Goal: Task Accomplishment & Management: Use online tool/utility

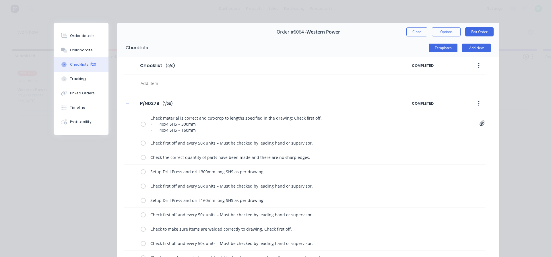
scroll to position [201, 0]
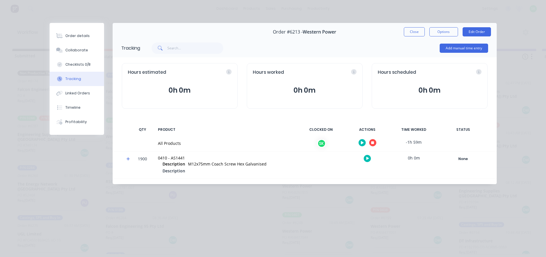
scroll to position [174, 0]
click at [84, 46] on button "Collaborate" at bounding box center [77, 50] width 54 height 14
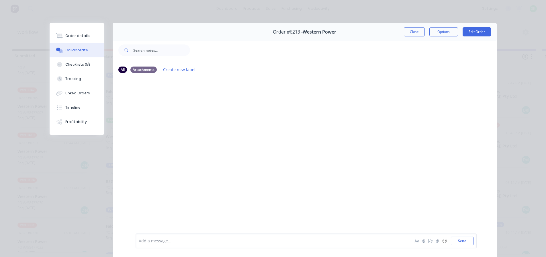
click at [156, 241] on div at bounding box center [264, 241] width 251 height 6
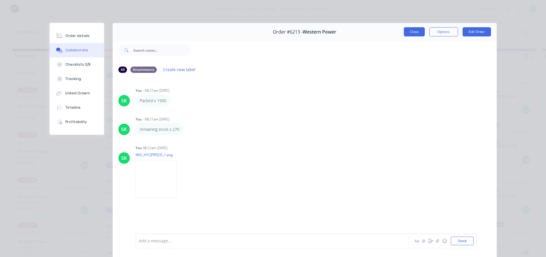
click at [411, 34] on button "Close" at bounding box center [414, 31] width 21 height 9
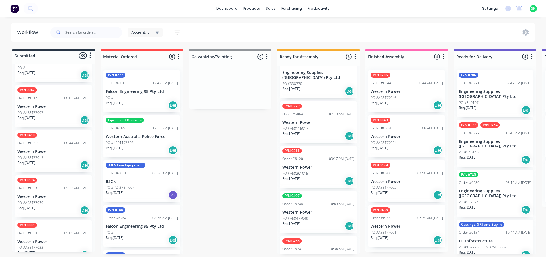
scroll to position [1, 0]
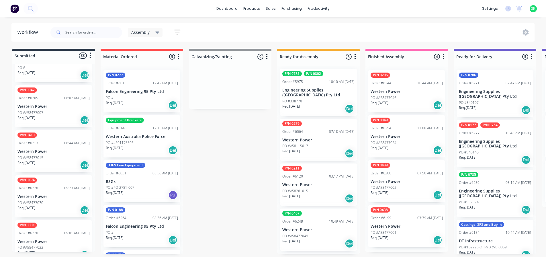
click at [44, 136] on div "P/N 0410 Order #6213 08:44 AM 19/08/25 Western Power PO #A58477015 Req. 16/11/2…" at bounding box center [53, 151] width 77 height 42
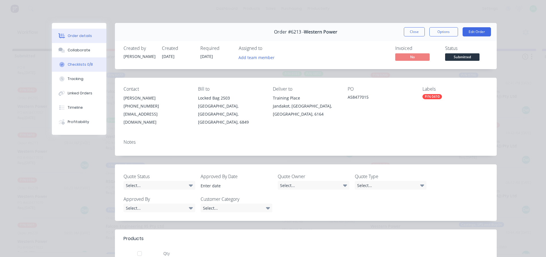
click at [88, 60] on button "Checklists 0/8" at bounding box center [79, 64] width 54 height 14
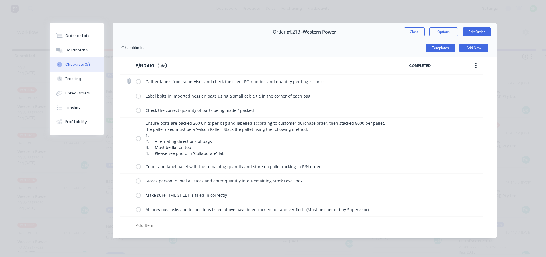
click at [140, 83] on label at bounding box center [138, 82] width 5 height 6
click at [0, 0] on input "checkbox" at bounding box center [0, 0] width 0 height 0
click at [139, 96] on label at bounding box center [138, 96] width 5 height 6
click at [0, 0] on input "checkbox" at bounding box center [0, 0] width 0 height 0
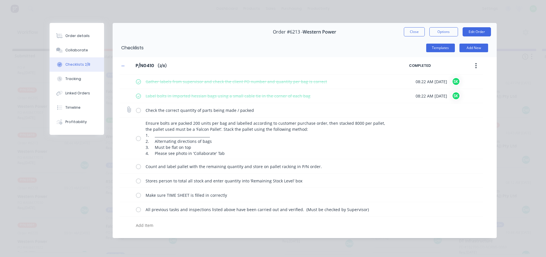
click at [138, 108] on label at bounding box center [138, 110] width 5 height 6
click at [0, 0] on input "checkbox" at bounding box center [0, 0] width 0 height 0
click at [138, 139] on label at bounding box center [138, 138] width 5 height 6
click at [0, 0] on input "checkbox" at bounding box center [0, 0] width 0 height 0
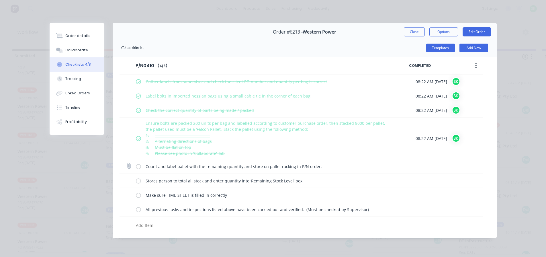
click at [139, 168] on label at bounding box center [138, 166] width 5 height 6
click at [0, 0] on input "checkbox" at bounding box center [0, 0] width 0 height 0
drag, startPoint x: 139, startPoint y: 181, endPoint x: 139, endPoint y: 188, distance: 6.6
click at [139, 182] on label at bounding box center [138, 181] width 5 height 6
click at [0, 0] on input "checkbox" at bounding box center [0, 0] width 0 height 0
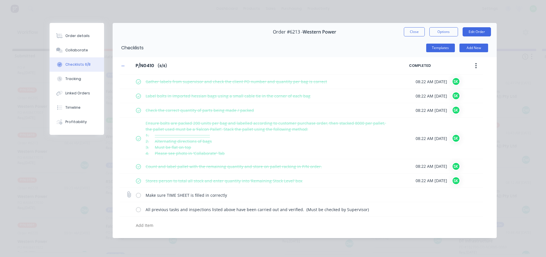
click at [139, 196] on label at bounding box center [138, 195] width 5 height 6
click at [0, 0] on input "checkbox" at bounding box center [0, 0] width 0 height 0
click at [137, 208] on label at bounding box center [138, 209] width 5 height 6
click at [0, 0] on input "checkbox" at bounding box center [0, 0] width 0 height 0
type textarea "x"
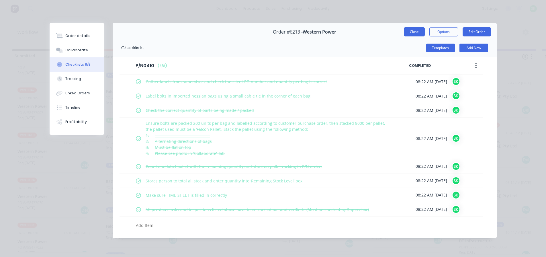
click at [409, 33] on button "Close" at bounding box center [414, 31] width 21 height 9
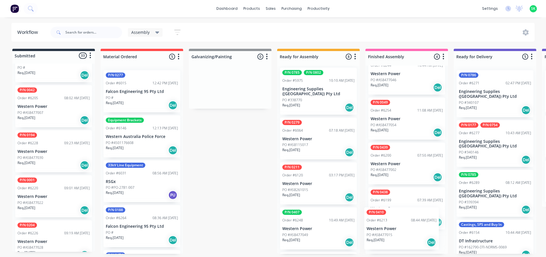
scroll to position [42, 0]
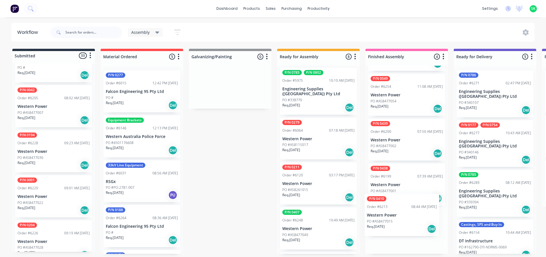
drag, startPoint x: 50, startPoint y: 139, endPoint x: 401, endPoint y: 214, distance: 359.5
click at [401, 214] on div "Submitted 33 Status colour #273444 hex #273444 Save Cancel Summaries Total orde…" at bounding box center [516, 151] width 1040 height 205
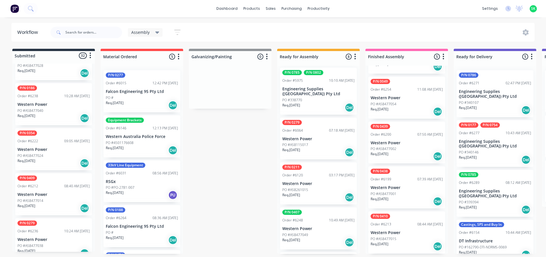
scroll to position [918, 0]
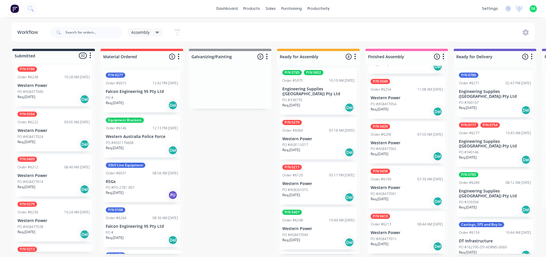
click at [47, 173] on p "Western Power" at bounding box center [53, 175] width 72 height 5
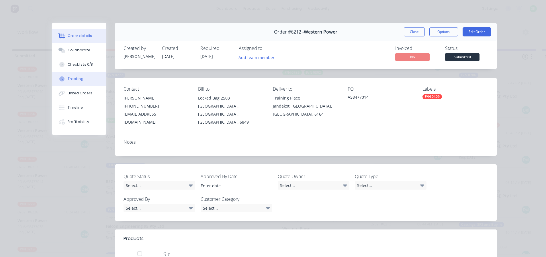
click at [68, 81] on button "Tracking" at bounding box center [79, 79] width 54 height 14
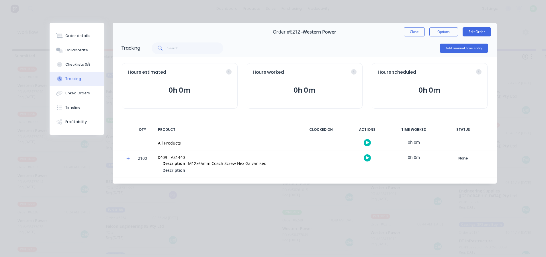
click at [369, 142] on icon "button" at bounding box center [368, 143] width 3 height 4
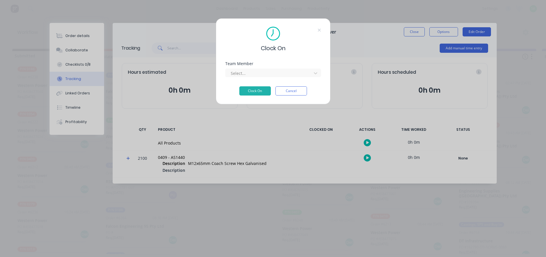
scroll to position [0, 0]
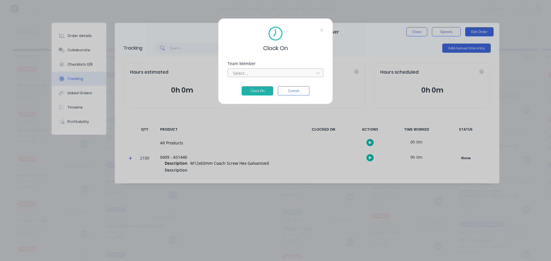
drag, startPoint x: 304, startPoint y: 70, endPoint x: 299, endPoint y: 72, distance: 5.6
click at [302, 72] on div at bounding box center [271, 73] width 79 height 7
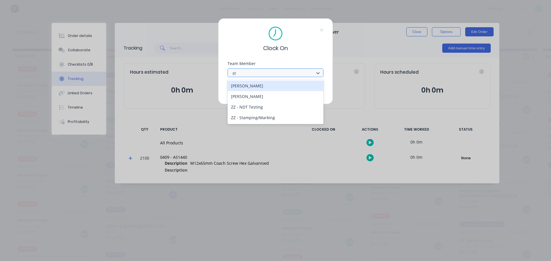
type input "ste"
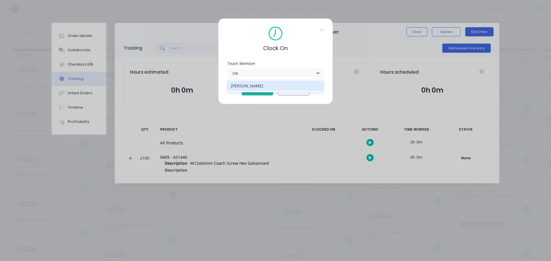
click at [278, 84] on div "[PERSON_NAME]" at bounding box center [275, 86] width 96 height 11
click at [255, 89] on button "Clock On" at bounding box center [257, 90] width 32 height 9
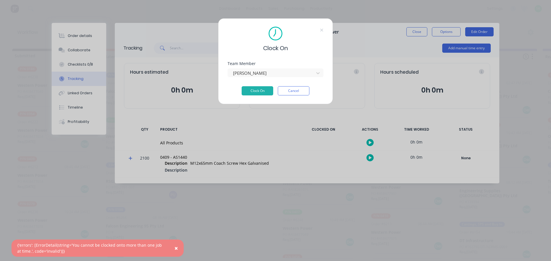
click at [422, 31] on div "Clock On Team Member Stephen Kane Clock On Cancel" at bounding box center [275, 130] width 551 height 261
click at [304, 91] on button "Cancel" at bounding box center [294, 90] width 32 height 9
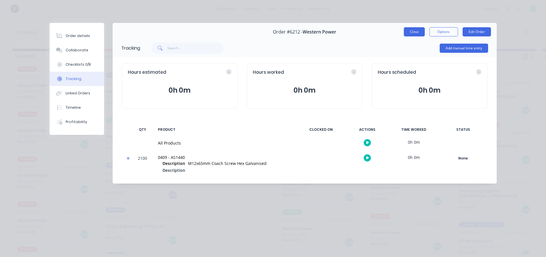
click at [412, 33] on button "Close" at bounding box center [414, 31] width 21 height 9
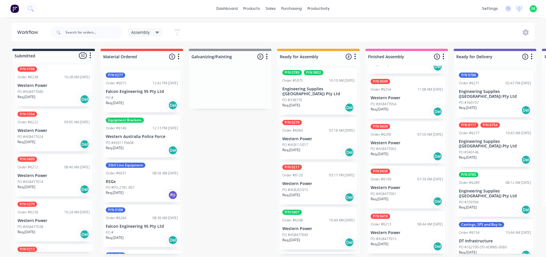
click at [399, 221] on div "P/N 0410 Order #6213 08:44 AM 19/08/25 Western Power PO #A58477015 Req. 16/11/2…" at bounding box center [407, 232] width 77 height 42
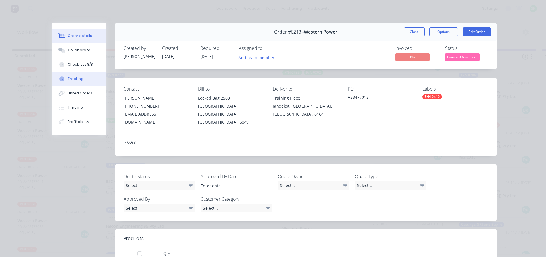
click at [87, 76] on button "Tracking" at bounding box center [79, 79] width 54 height 14
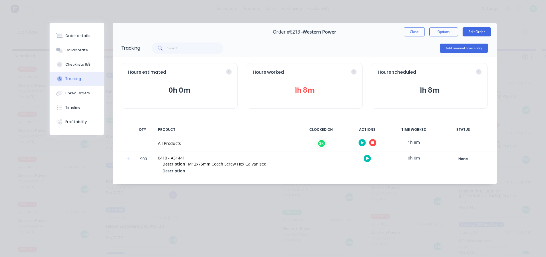
click at [373, 140] on button "button" at bounding box center [372, 142] width 7 height 7
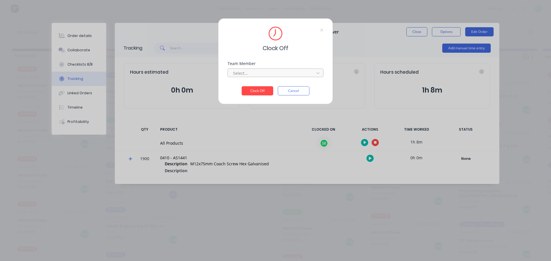
click at [305, 73] on div at bounding box center [271, 73] width 79 height 7
click at [280, 86] on div "[PERSON_NAME]" at bounding box center [275, 86] width 96 height 11
click at [269, 87] on button "Clock Off" at bounding box center [257, 90] width 32 height 9
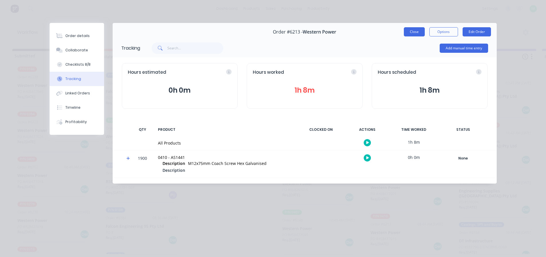
drag, startPoint x: 419, startPoint y: 33, endPoint x: 416, endPoint y: 34, distance: 3.2
click at [418, 33] on button "Close" at bounding box center [414, 31] width 21 height 9
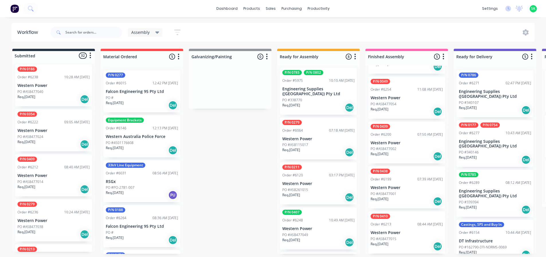
click at [57, 173] on p "Western Power" at bounding box center [53, 175] width 72 height 5
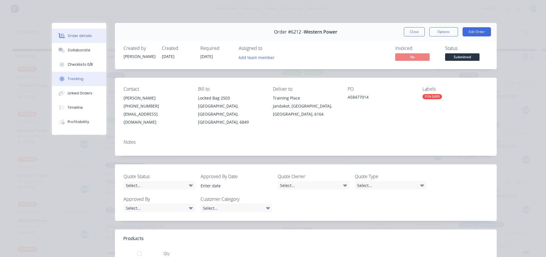
click at [79, 80] on div "Tracking" at bounding box center [76, 78] width 16 height 5
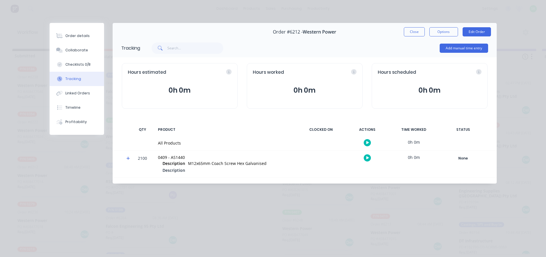
click at [367, 142] on icon "button" at bounding box center [368, 142] width 3 height 3
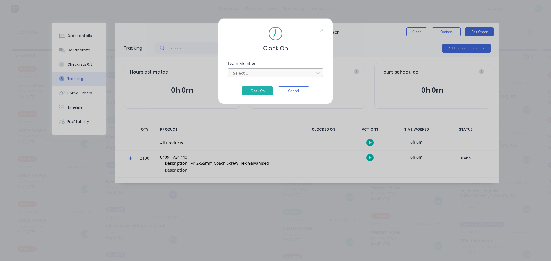
click at [292, 73] on div at bounding box center [271, 73] width 79 height 7
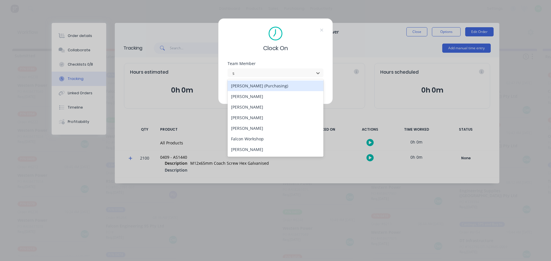
type input "st"
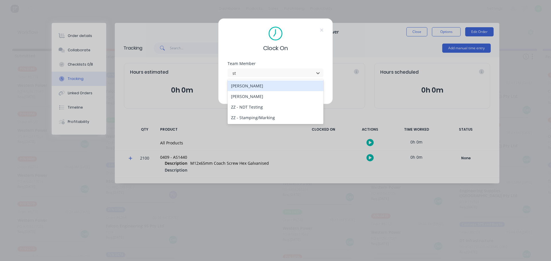
click at [281, 88] on div "[PERSON_NAME]" at bounding box center [275, 86] width 96 height 11
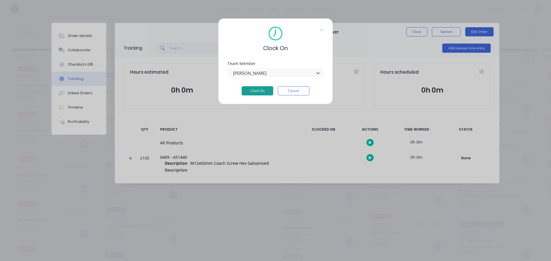
click at [261, 88] on button "Clock On" at bounding box center [257, 90] width 32 height 9
